Goal: Transaction & Acquisition: Purchase product/service

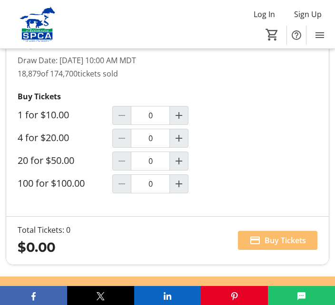
scroll to position [946, 0]
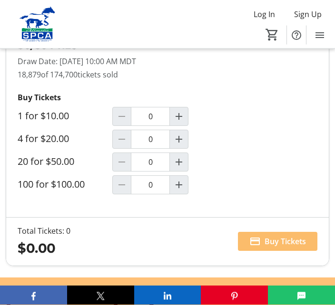
click at [183, 142] on mat-icon "Increment by one" at bounding box center [178, 139] width 11 height 11
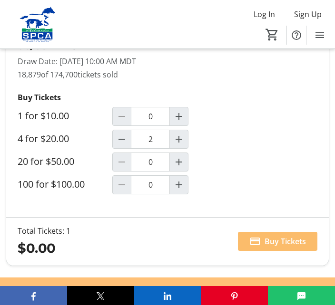
type input "1"
click at [269, 242] on span "Buy Tickets" at bounding box center [284, 241] width 41 height 11
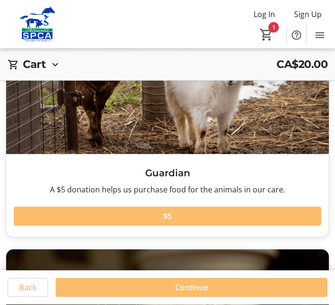
scroll to position [143, 0]
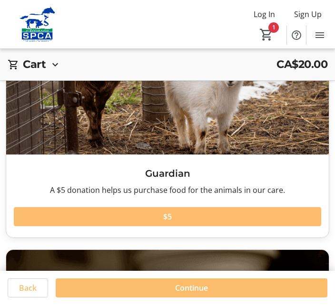
click at [173, 222] on span at bounding box center [167, 216] width 307 height 23
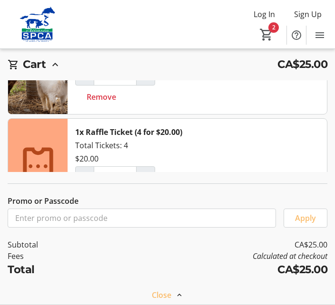
scroll to position [926, 0]
click at [272, 34] on mat-icon "2" at bounding box center [266, 35] width 14 height 14
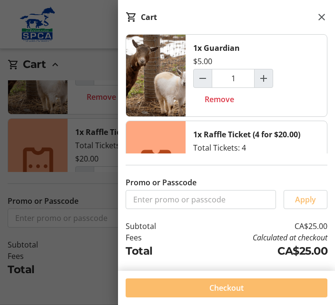
click at [235, 294] on span "Checkout" at bounding box center [226, 288] width 34 height 11
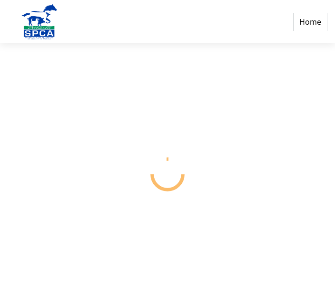
select select "CA"
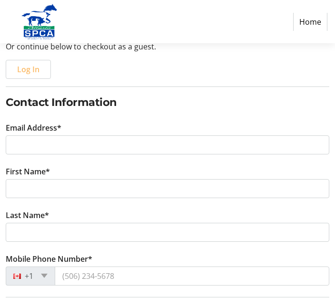
scroll to position [126, 0]
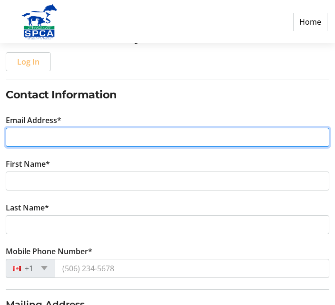
click at [47, 140] on input "Email Address*" at bounding box center [167, 137] width 323 height 19
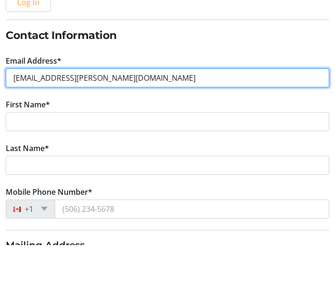
type input "[EMAIL_ADDRESS][PERSON_NAME][DOMAIN_NAME]"
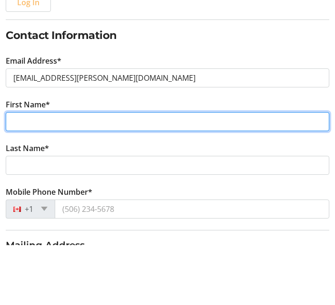
click at [257, 172] on input "First Name*" at bounding box center [167, 181] width 323 height 19
type input "[PERSON_NAME]"
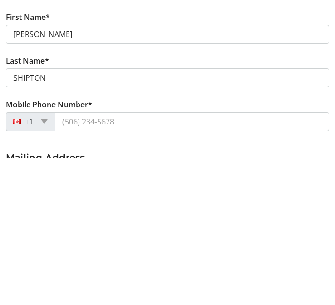
scroll to position [273, 0]
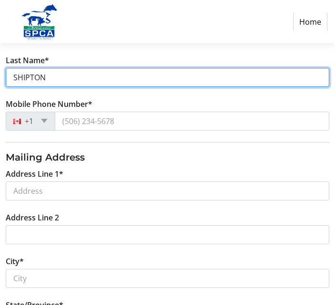
click at [58, 83] on input "SHIPTON" at bounding box center [167, 77] width 323 height 19
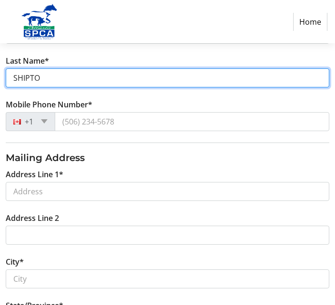
type input "SHIPTON"
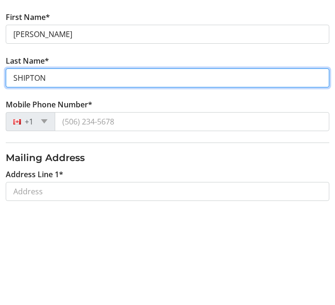
scroll to position [171, 0]
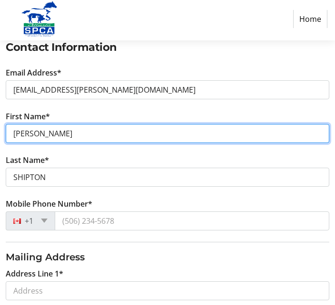
click at [50, 134] on input "[PERSON_NAME]" at bounding box center [167, 136] width 323 height 19
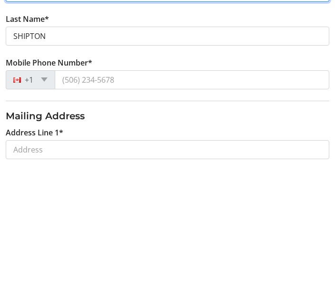
type input "[PERSON_NAME]"
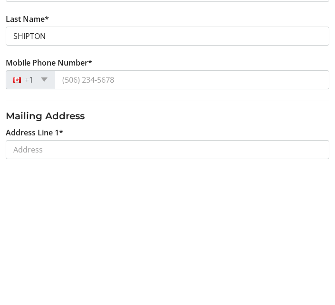
click at [44, 214] on div "+1" at bounding box center [30, 223] width 49 height 19
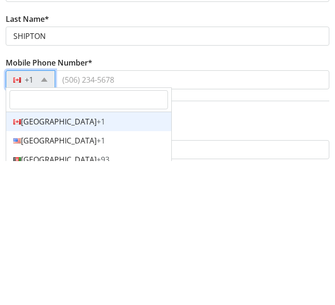
scroll to position [315, 0]
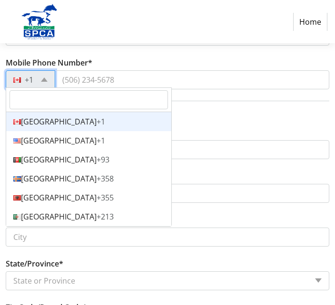
click at [66, 125] on div "Canada +1" at bounding box center [88, 121] width 165 height 19
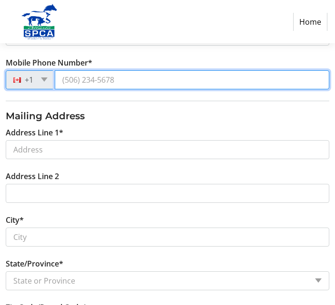
click at [89, 77] on input "Mobile Phone Number*" at bounding box center [192, 79] width 274 height 19
click at [132, 76] on input "[PHONE_NUMBER]" at bounding box center [192, 79] width 274 height 19
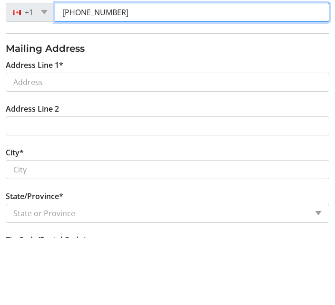
type input "[PHONE_NUMBER]"
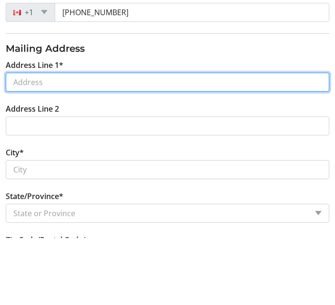
click at [57, 140] on input "Address Line 1*" at bounding box center [167, 149] width 323 height 19
type input "[STREET_ADDRESS]"
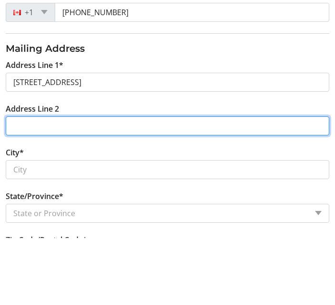
type input "BEAUMONT"
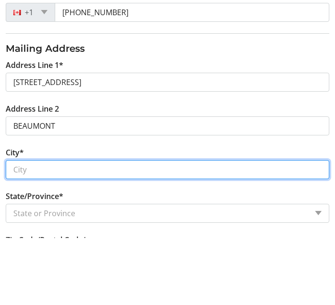
type input "BEAUMONT"
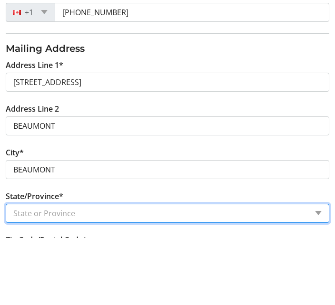
select select "AB"
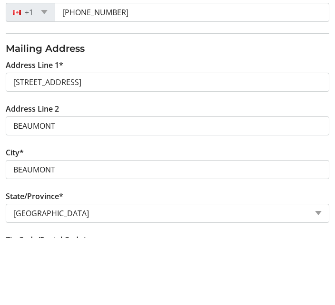
type input "T4XIC5"
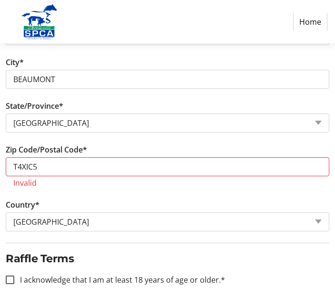
scroll to position [472, 0]
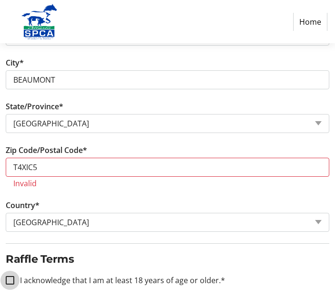
click at [13, 277] on input "I acknowledge that I am at least 18 years of age or older.*" at bounding box center [10, 280] width 9 height 9
checkbox input "true"
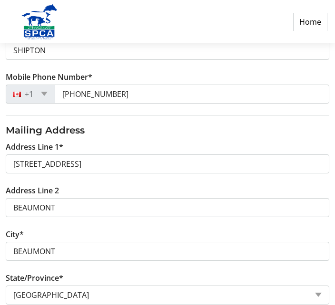
scroll to position [293, 0]
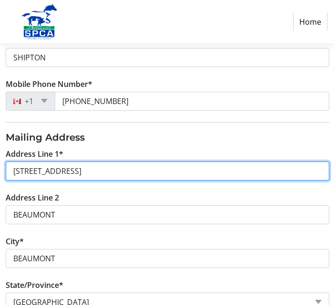
click at [79, 173] on input "[STREET_ADDRESS]" at bounding box center [167, 171] width 323 height 19
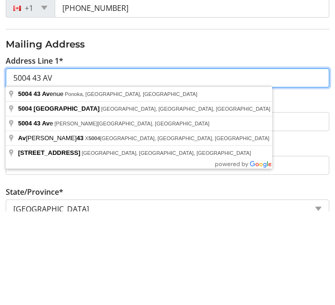
type input "[STREET_ADDRESS]"
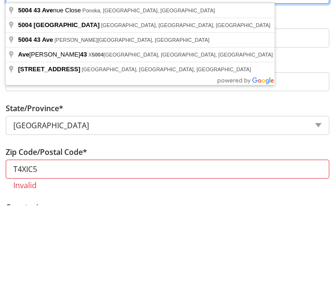
scroll to position [371, 0]
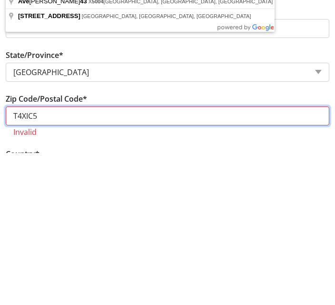
click at [59, 259] on input "T4XIC5" at bounding box center [167, 268] width 323 height 19
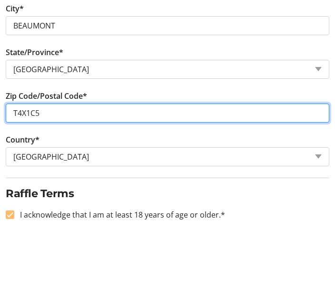
scroll to position [463, 0]
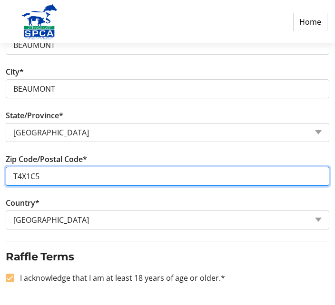
type input "T4X1C5"
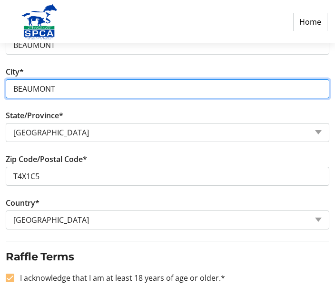
click at [74, 88] on input "BEAUMONT" at bounding box center [167, 88] width 323 height 19
type input "BEAUMONT"
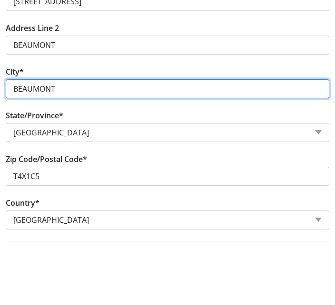
scroll to position [385, 0]
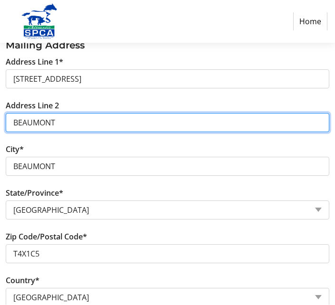
click at [70, 127] on input "BEAUMONT" at bounding box center [167, 123] width 323 height 19
type input "B"
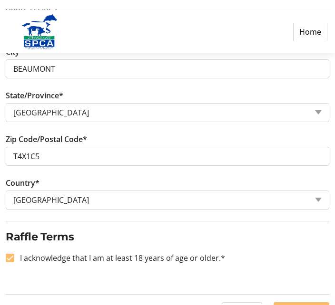
scroll to position [506, 0]
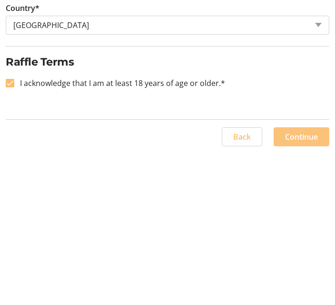
click at [300, 284] on span "Continue" at bounding box center [301, 289] width 33 height 11
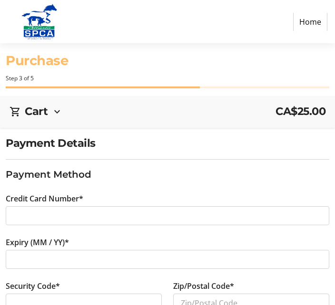
scroll to position [63, 0]
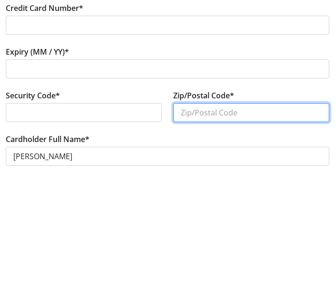
click at [202, 231] on input "Zip/Postal Code*" at bounding box center [251, 240] width 156 height 19
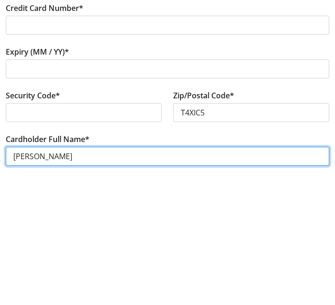
scroll to position [104, 0]
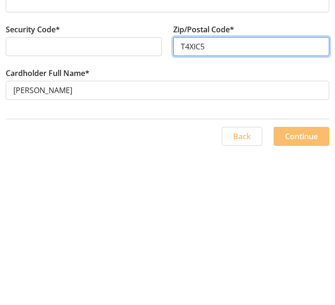
click at [226, 190] on input "T4XIC5" at bounding box center [251, 199] width 156 height 19
type input "T4X1C5"
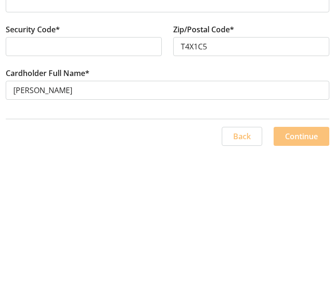
click at [294, 283] on span "Continue" at bounding box center [301, 288] width 33 height 11
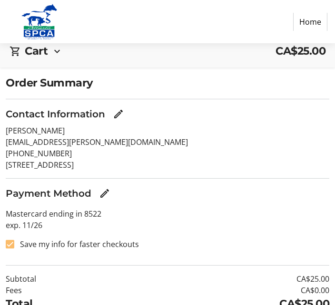
scroll to position [75, 0]
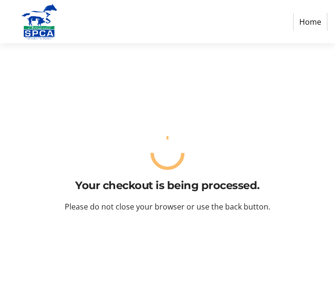
scroll to position [0, 0]
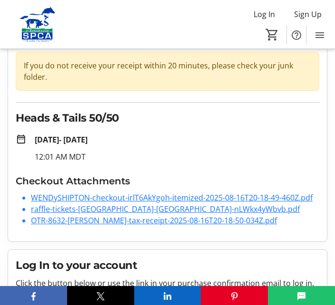
scroll to position [66, 0]
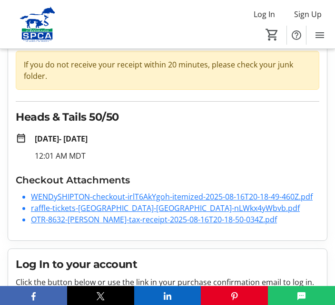
click at [119, 196] on link "WENDySHIPTON-checkout-irlT6AkYgoh-itemized-2025-08-16T20-18-49-460Z.pdf" at bounding box center [172, 197] width 282 height 10
click at [107, 211] on link "raffle-tickets-[GEOGRAPHIC_DATA]-[GEOGRAPHIC_DATA]-nLWkx4yWbvb.pdf" at bounding box center [165, 208] width 269 height 10
click at [108, 212] on link "raffle-tickets-[GEOGRAPHIC_DATA]-[GEOGRAPHIC_DATA]-nLWkx4yWbvb.pdf" at bounding box center [165, 208] width 269 height 10
click at [156, 210] on link "raffle-tickets-[GEOGRAPHIC_DATA]-[GEOGRAPHIC_DATA]-nLWkx4yWbvb.pdf" at bounding box center [165, 208] width 269 height 10
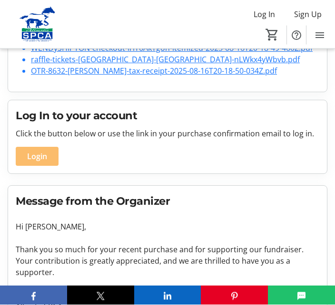
scroll to position [246, 0]
